Goal: Communication & Community: Ask a question

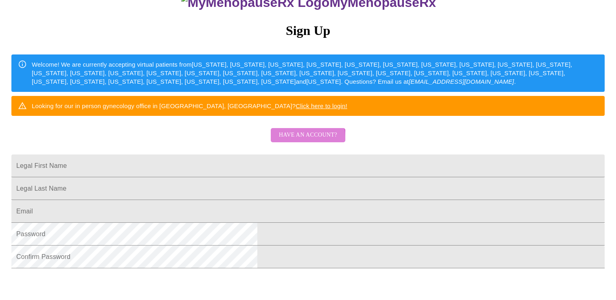
click at [295, 140] on span "Have an account?" at bounding box center [308, 135] width 58 height 10
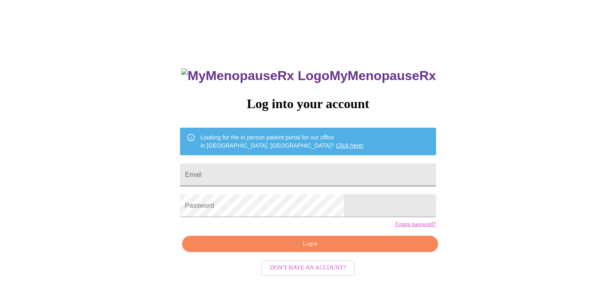
click at [269, 168] on input "Email" at bounding box center [308, 175] width 256 height 23
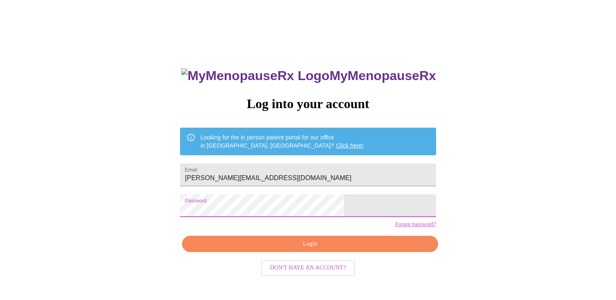
click at [361, 249] on span "Login" at bounding box center [309, 244] width 237 height 10
click at [304, 249] on span "Login" at bounding box center [309, 244] width 237 height 10
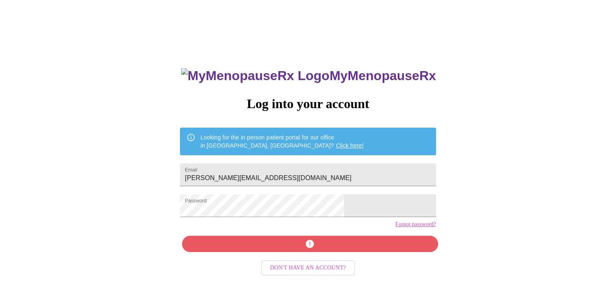
click at [313, 257] on div "MyMenopauseRx Log into your account Looking for the in person patient portal fo…" at bounding box center [308, 205] width 272 height 300
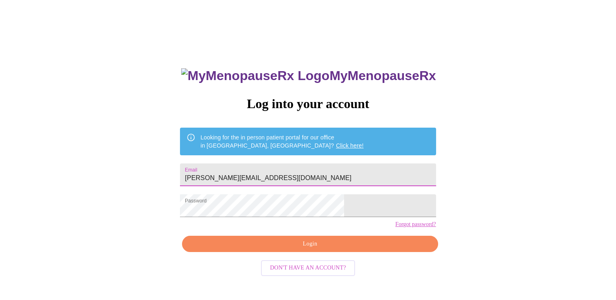
drag, startPoint x: 344, startPoint y: 173, endPoint x: 169, endPoint y: 195, distance: 176.0
click at [164, 199] on div "MyMenopauseRx Log into your account Looking for the in person patient portal fo…" at bounding box center [307, 175] width 609 height 361
type input "[EMAIL_ADDRESS][DOMAIN_NAME]"
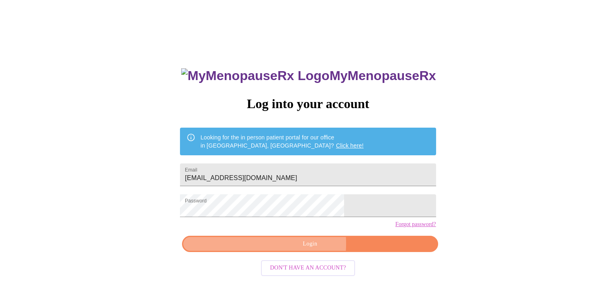
click at [274, 249] on span "Login" at bounding box center [309, 244] width 237 height 10
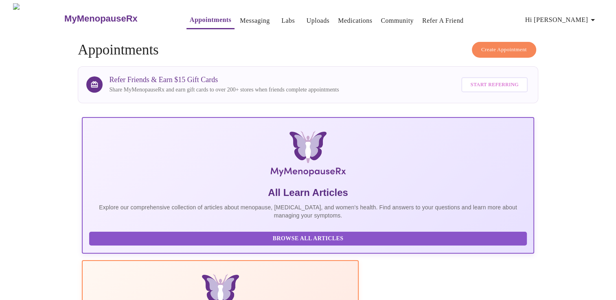
click at [240, 15] on link "Messaging" at bounding box center [255, 20] width 30 height 11
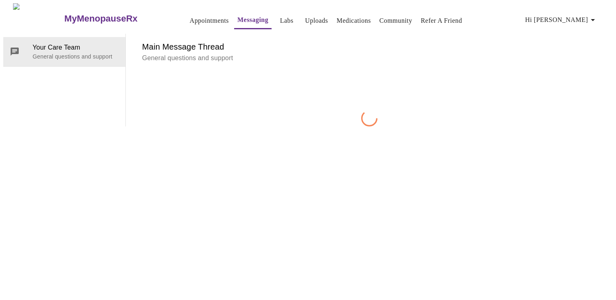
scroll to position [31, 0]
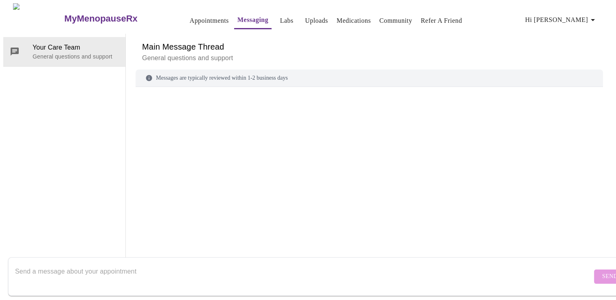
click at [77, 265] on textarea "Send a message about your appointment" at bounding box center [303, 277] width 577 height 26
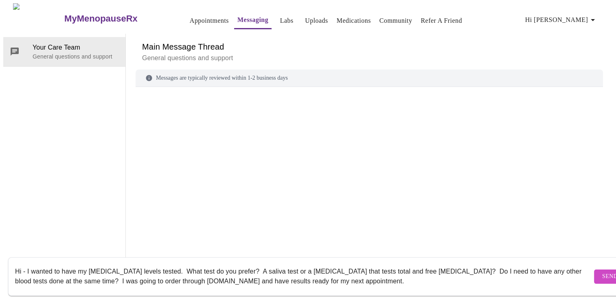
type textarea "Hi - I wanted to have my [MEDICAL_DATA] levels tested. What test do you prefer?…"
click at [602, 272] on span "Send" at bounding box center [609, 277] width 15 height 10
